Goal: Task Accomplishment & Management: Use online tool/utility

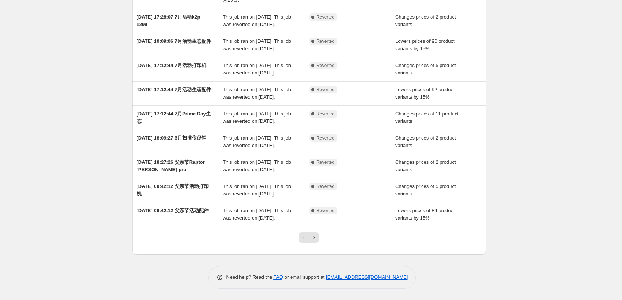
scroll to position [106, 0]
click at [316, 241] on icon "Next" at bounding box center [313, 237] width 7 height 7
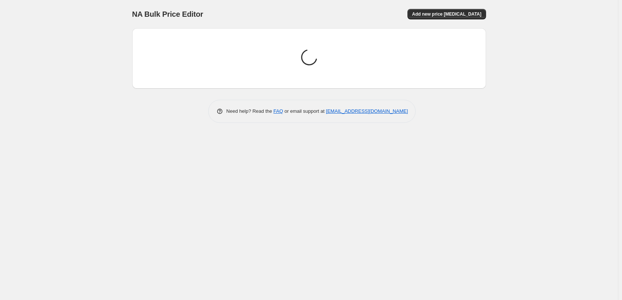
scroll to position [0, 0]
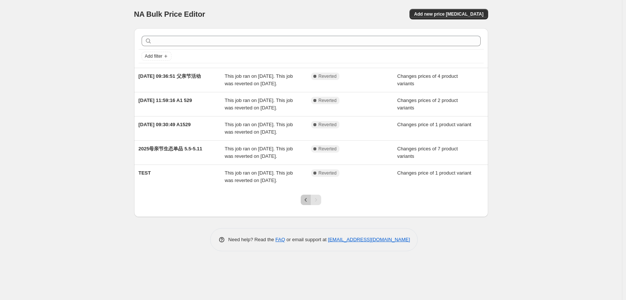
click at [306, 205] on button "Previous" at bounding box center [305, 200] width 10 height 10
